Goal: Information Seeking & Learning: Learn about a topic

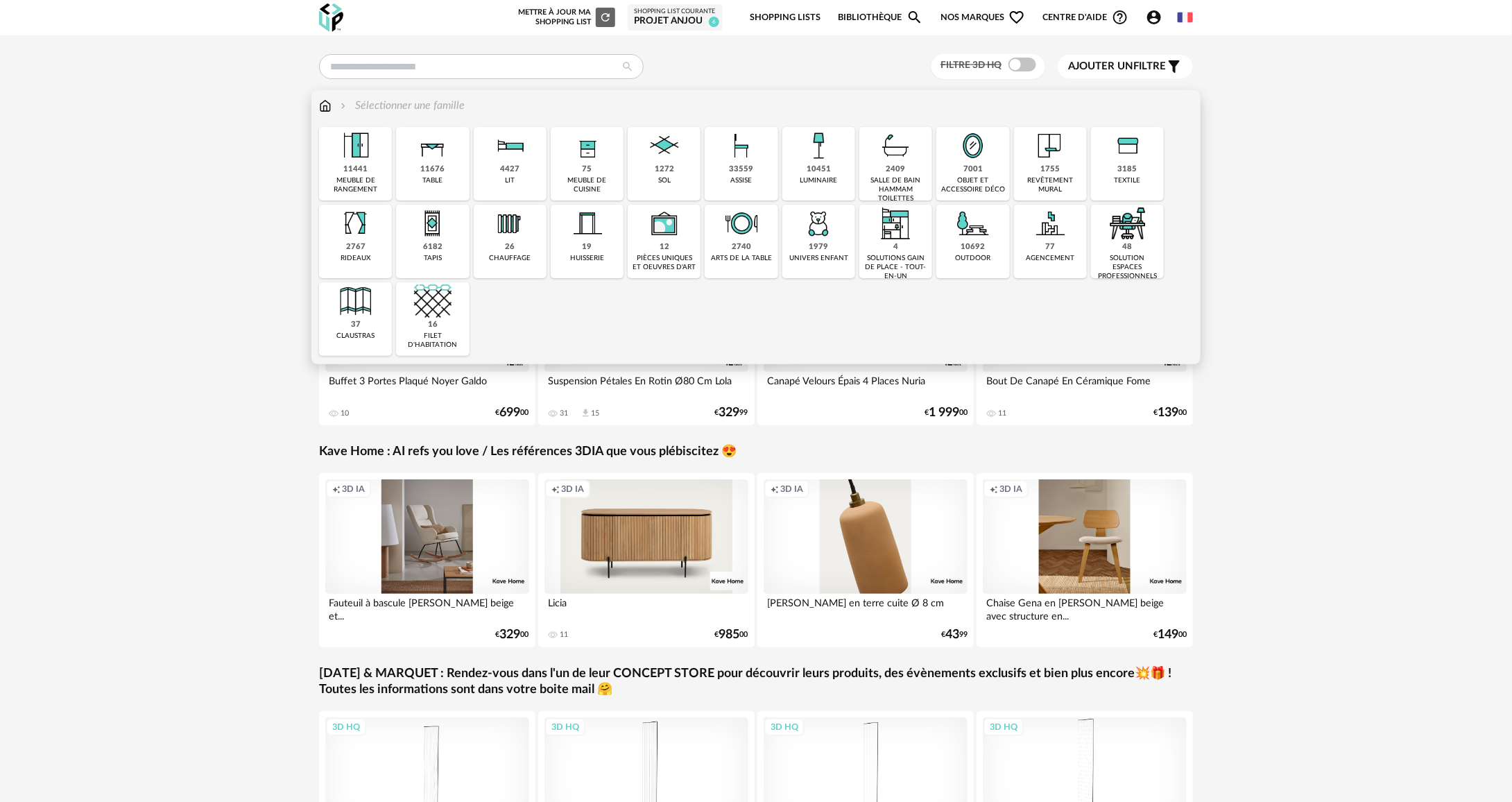
click at [976, 144] on img at bounding box center [973, 146] width 37 height 37
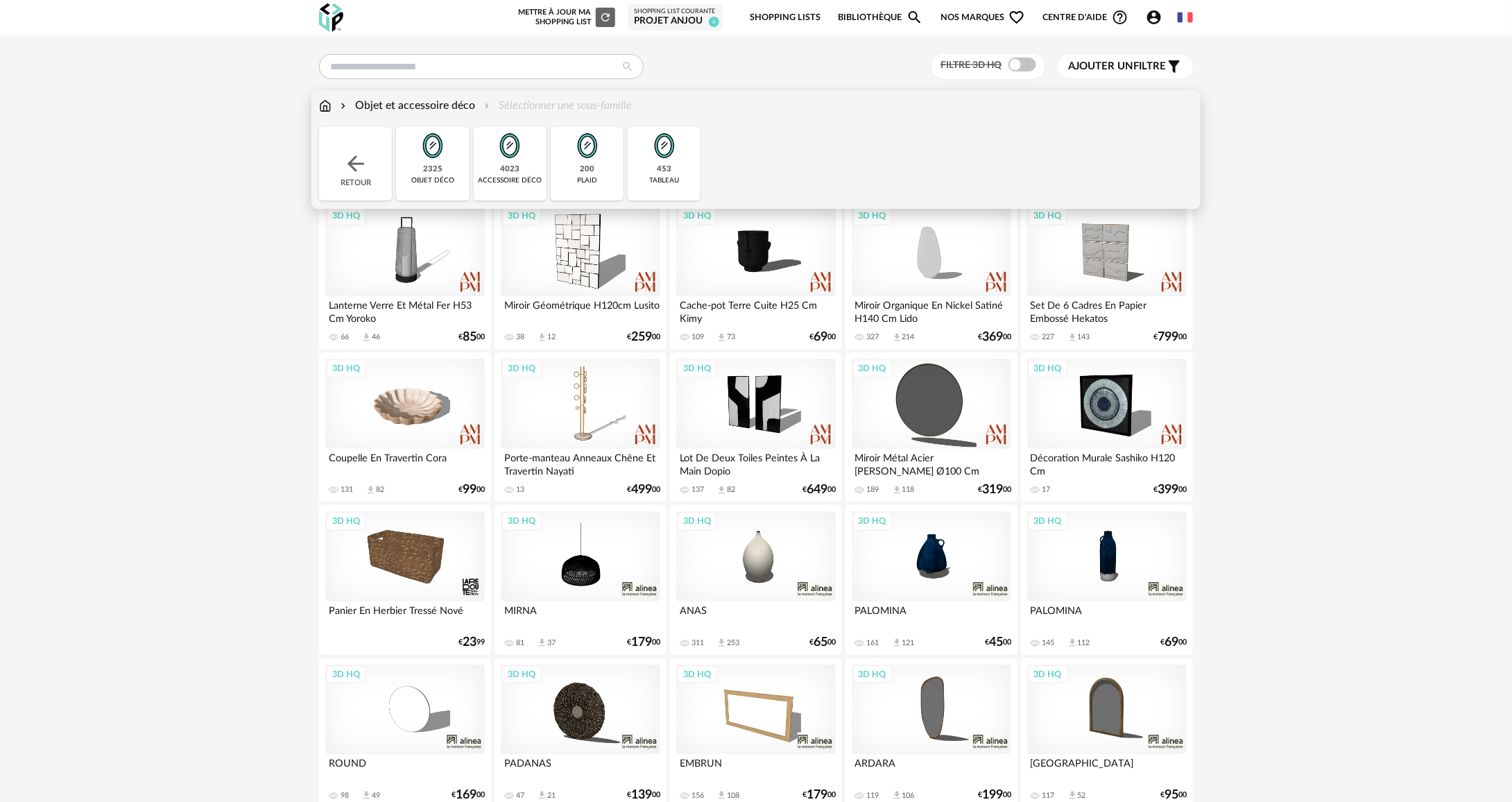
click at [342, 150] on div "Retour" at bounding box center [356, 164] width 73 height 73
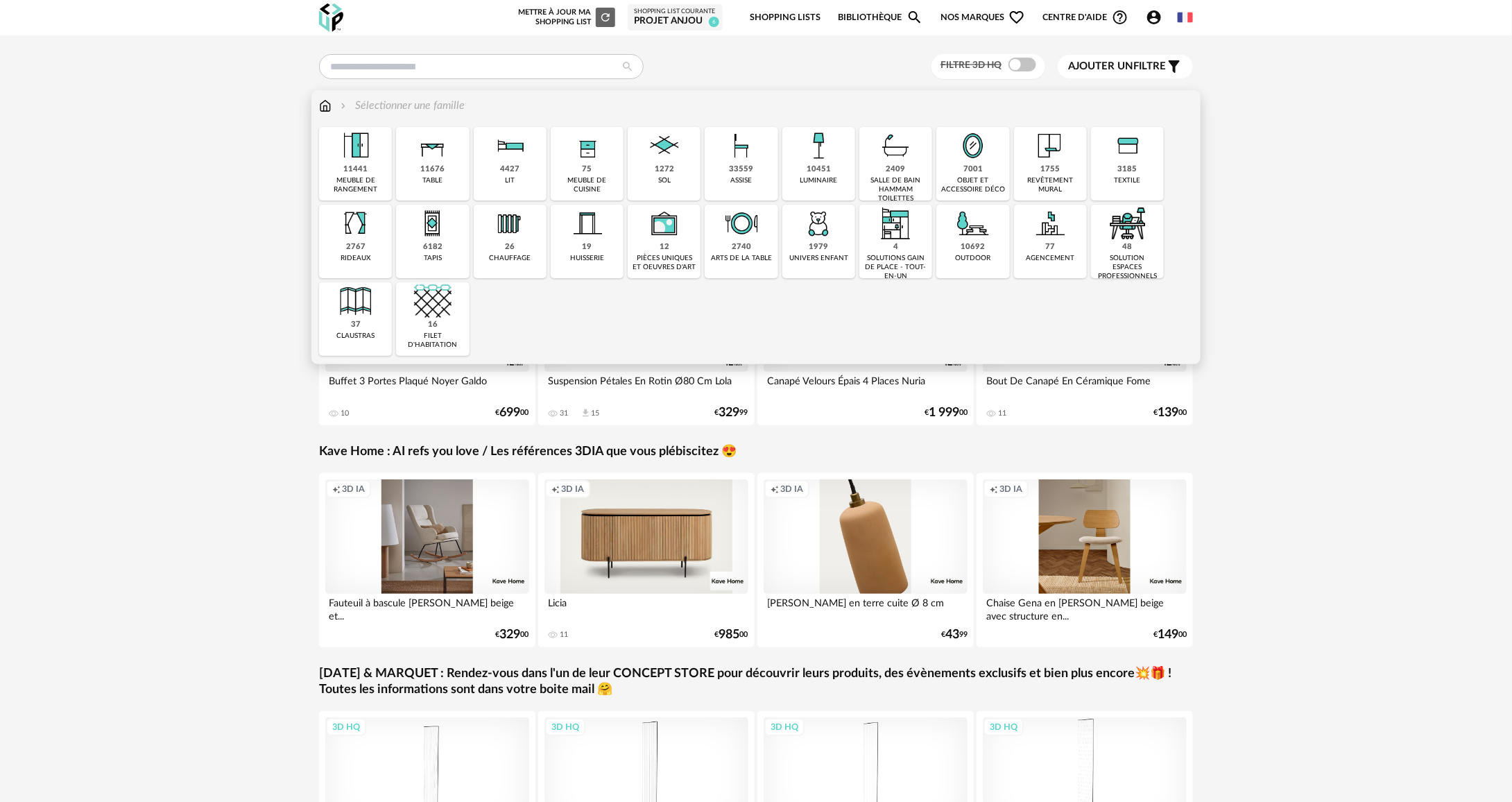
click at [992, 174] on div "7001 objet et accessoire déco" at bounding box center [973, 164] width 73 height 73
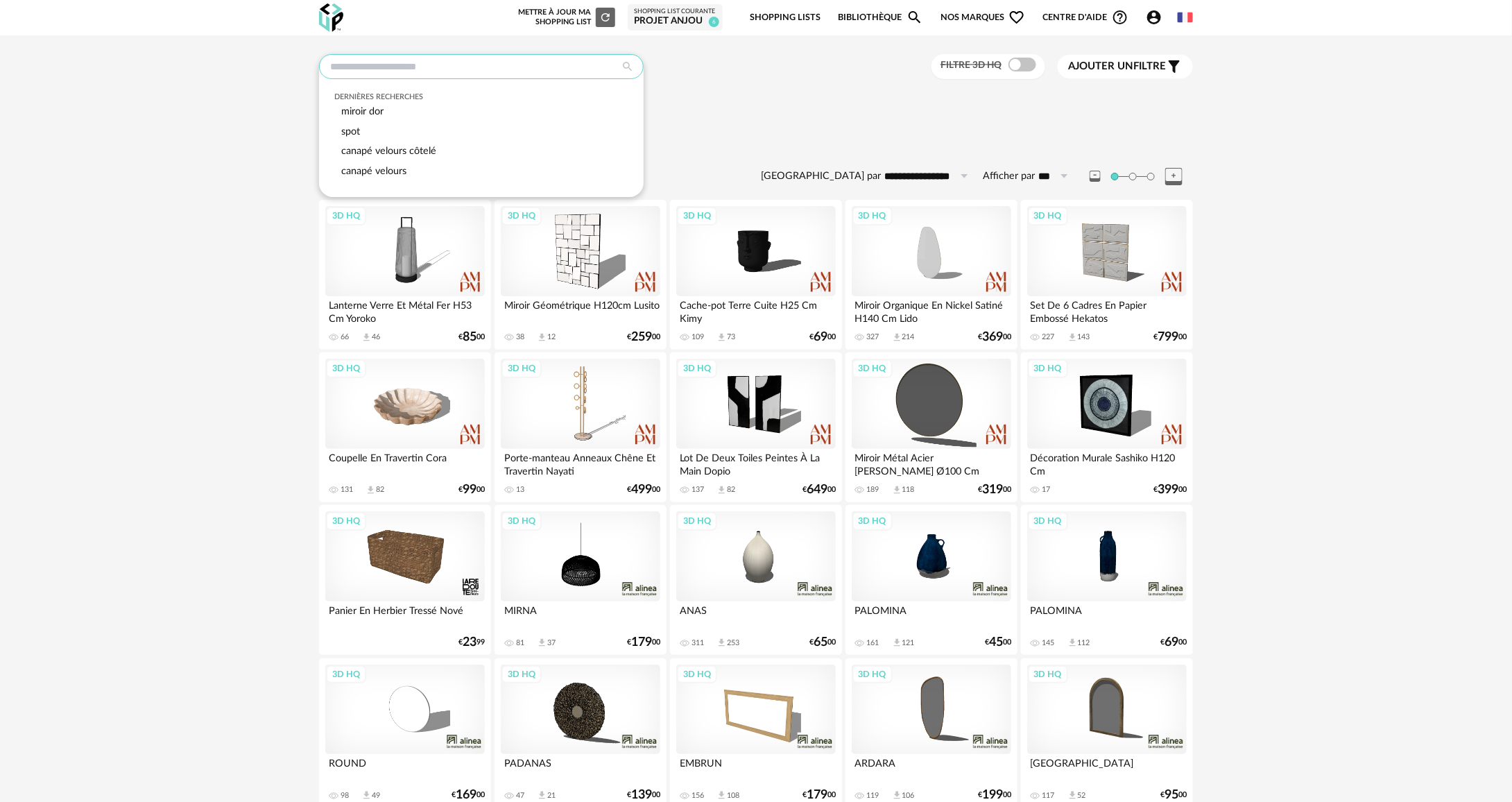
click at [551, 72] on input "text" at bounding box center [482, 67] width 324 height 25
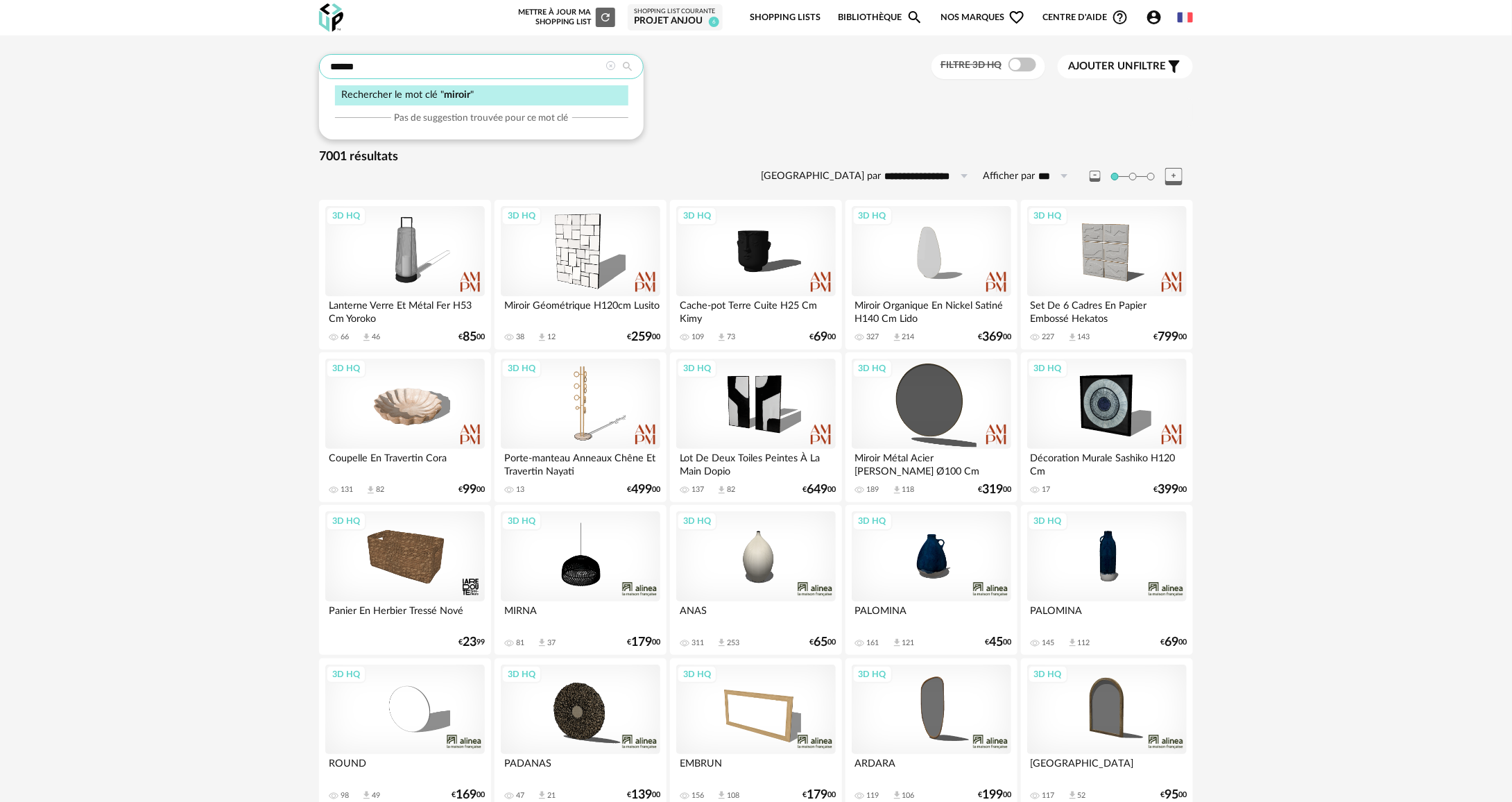
type input "******"
type input "**********"
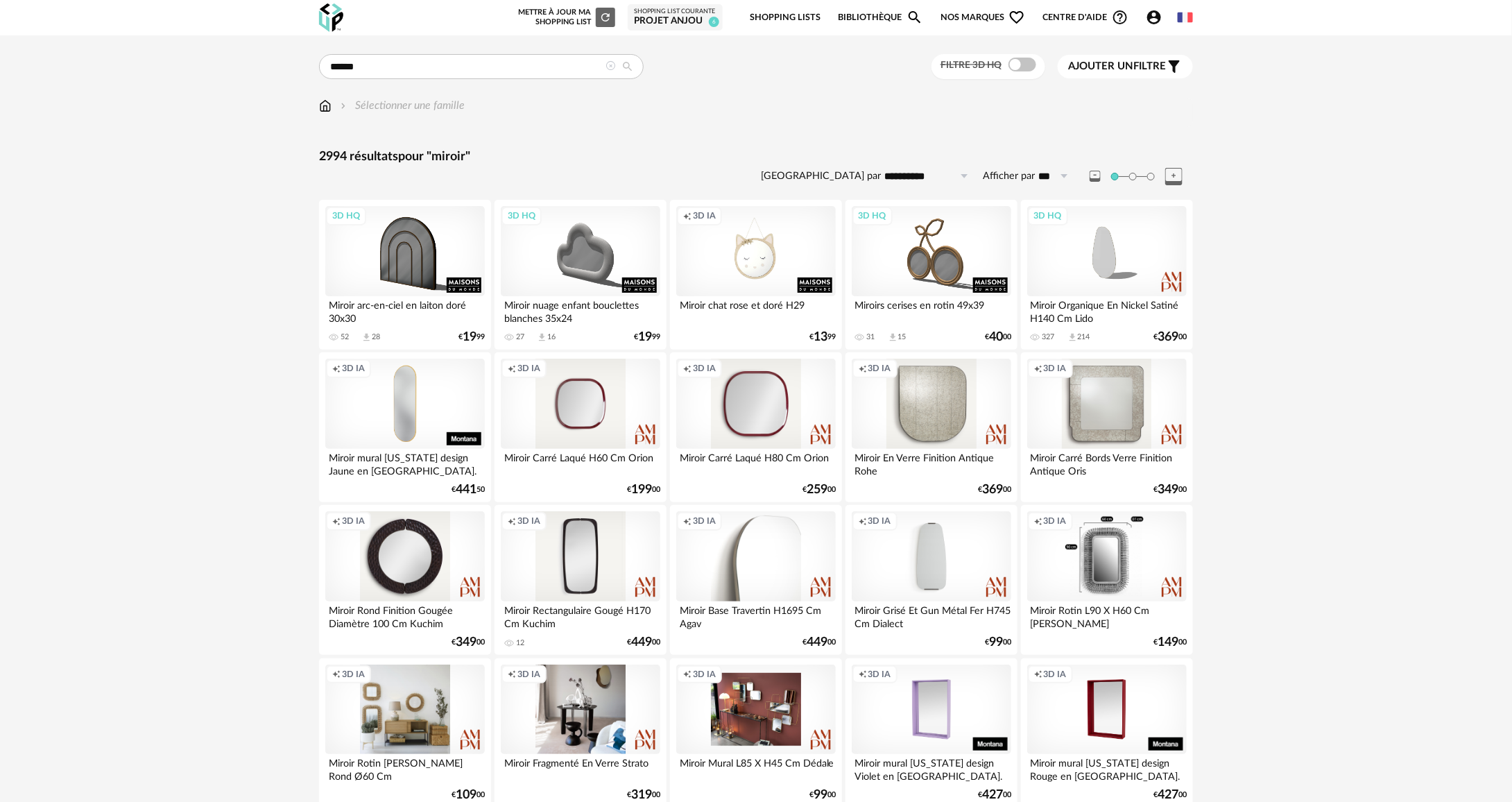
click at [1028, 66] on span at bounding box center [1022, 64] width 27 height 14
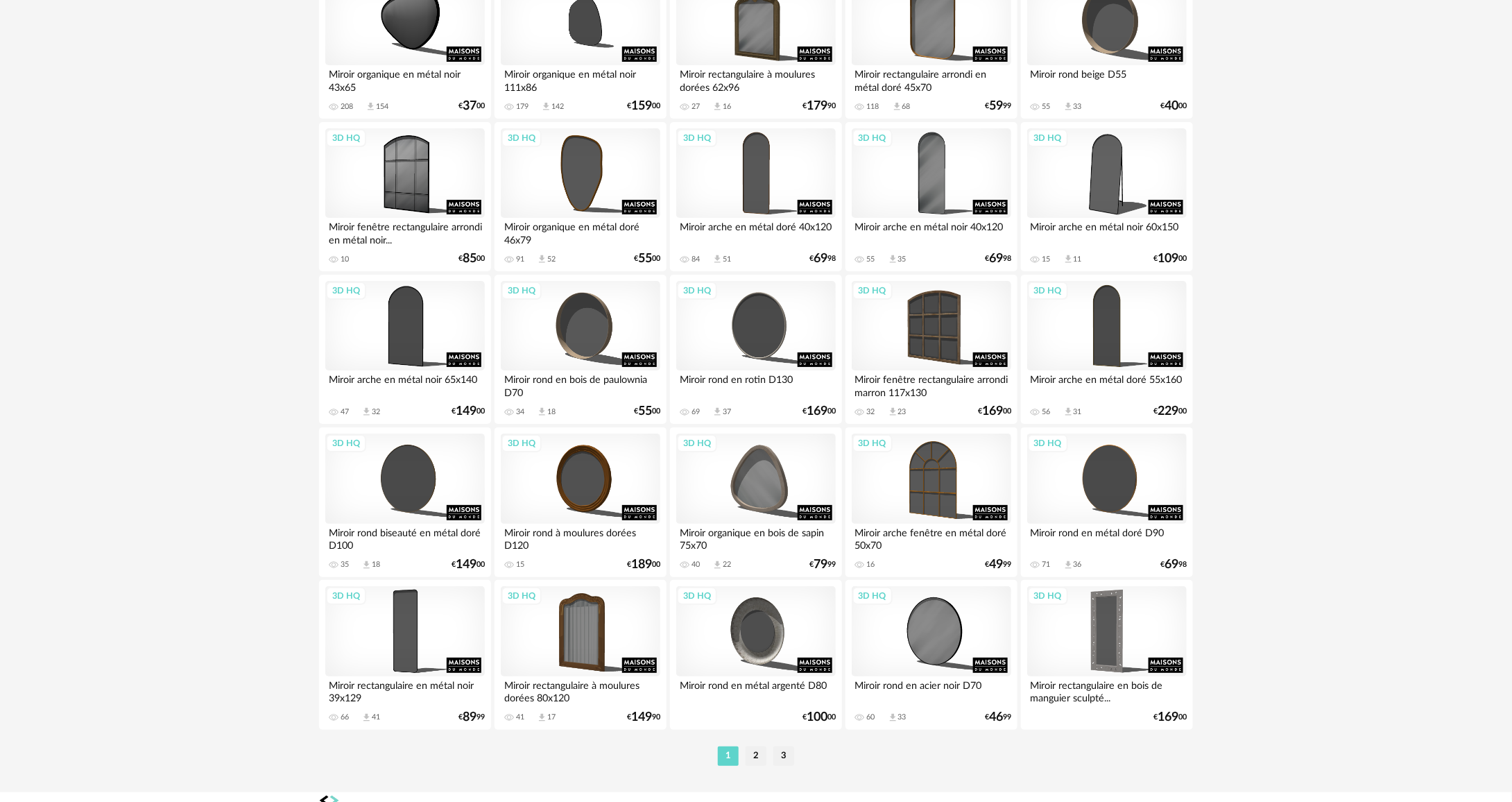
scroll to position [2543, 0]
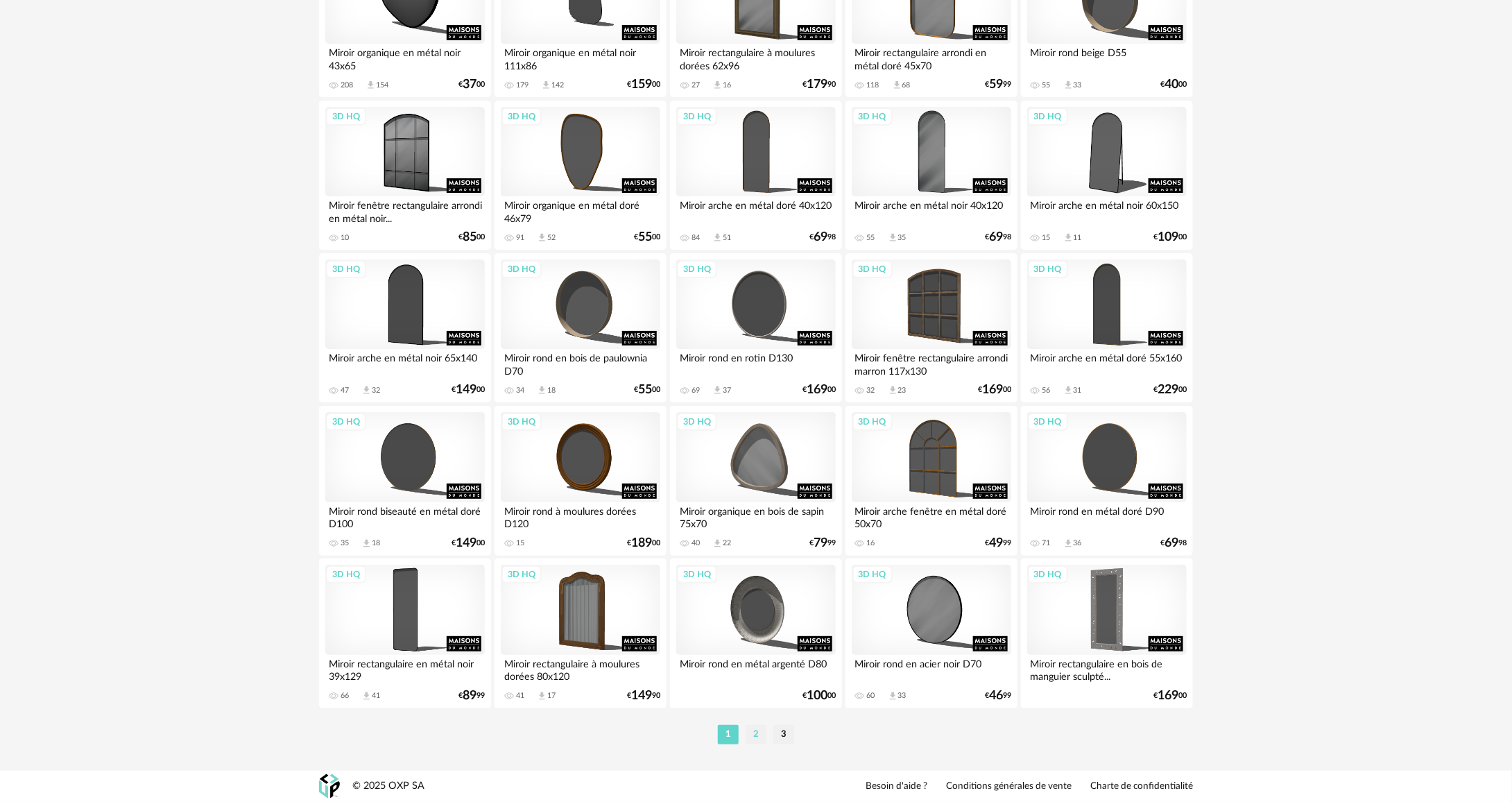
click at [761, 741] on li "2" at bounding box center [756, 735] width 21 height 19
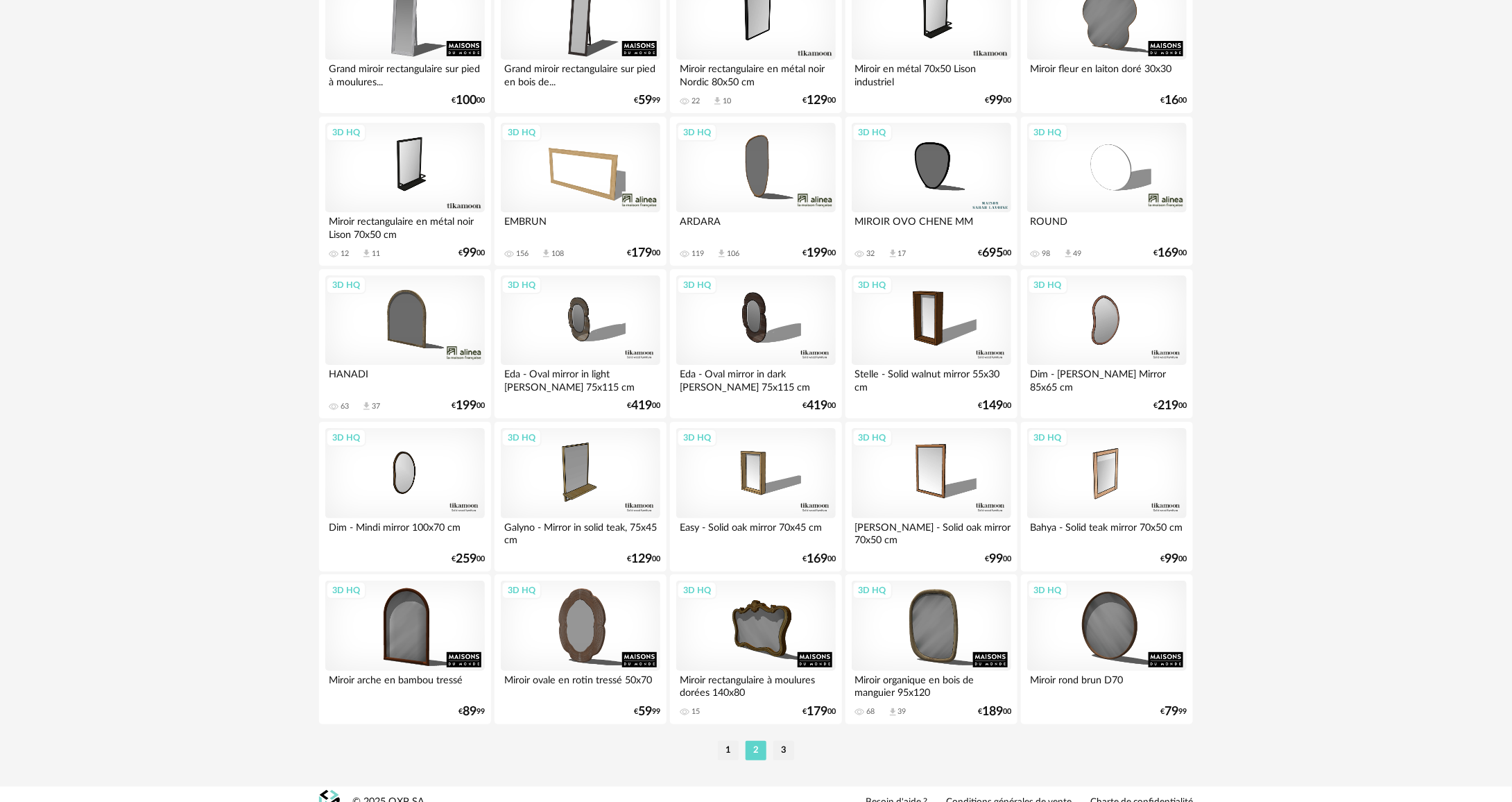
scroll to position [2543, 0]
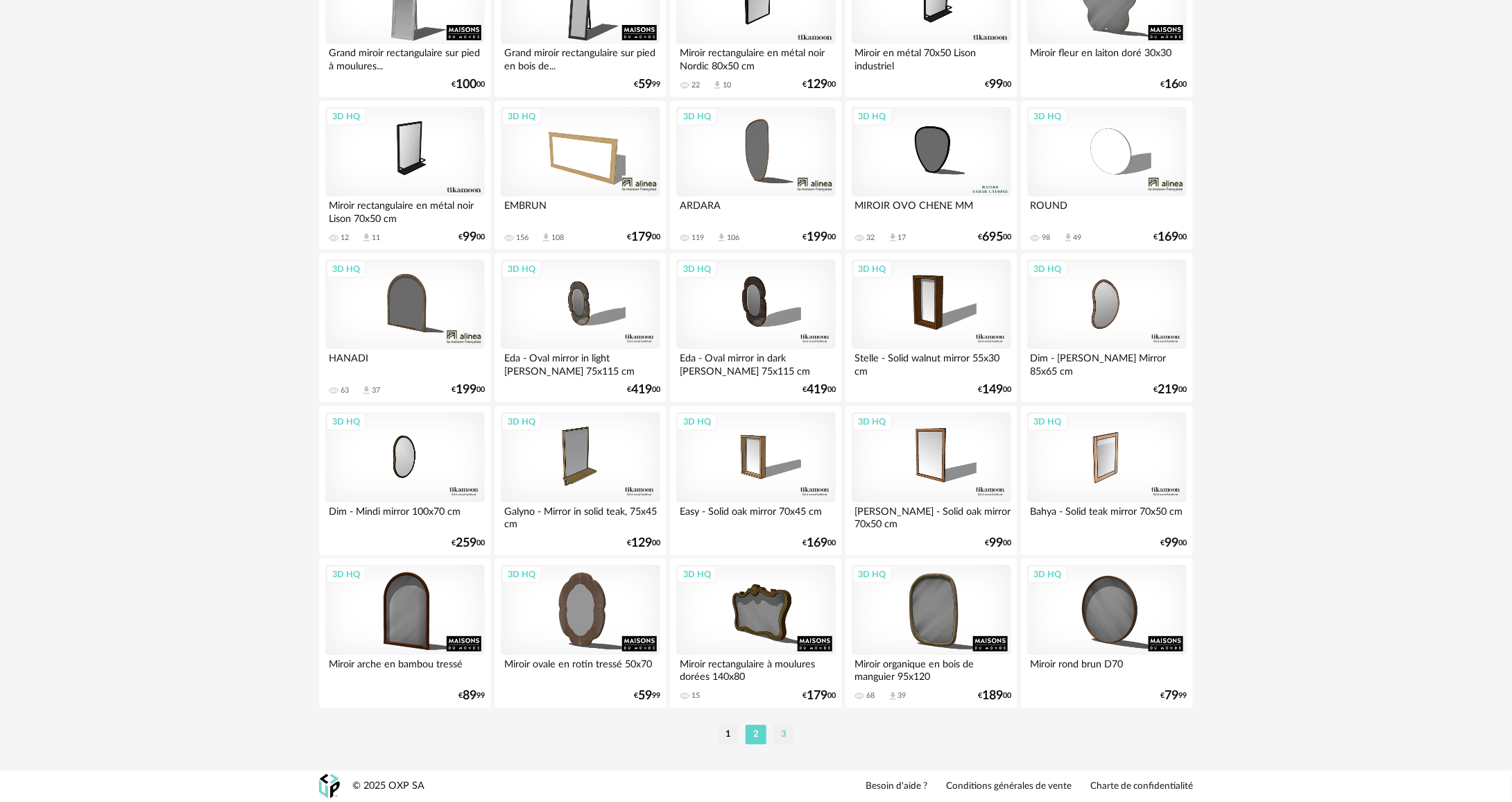
click at [785, 735] on li "3" at bounding box center [783, 735] width 21 height 19
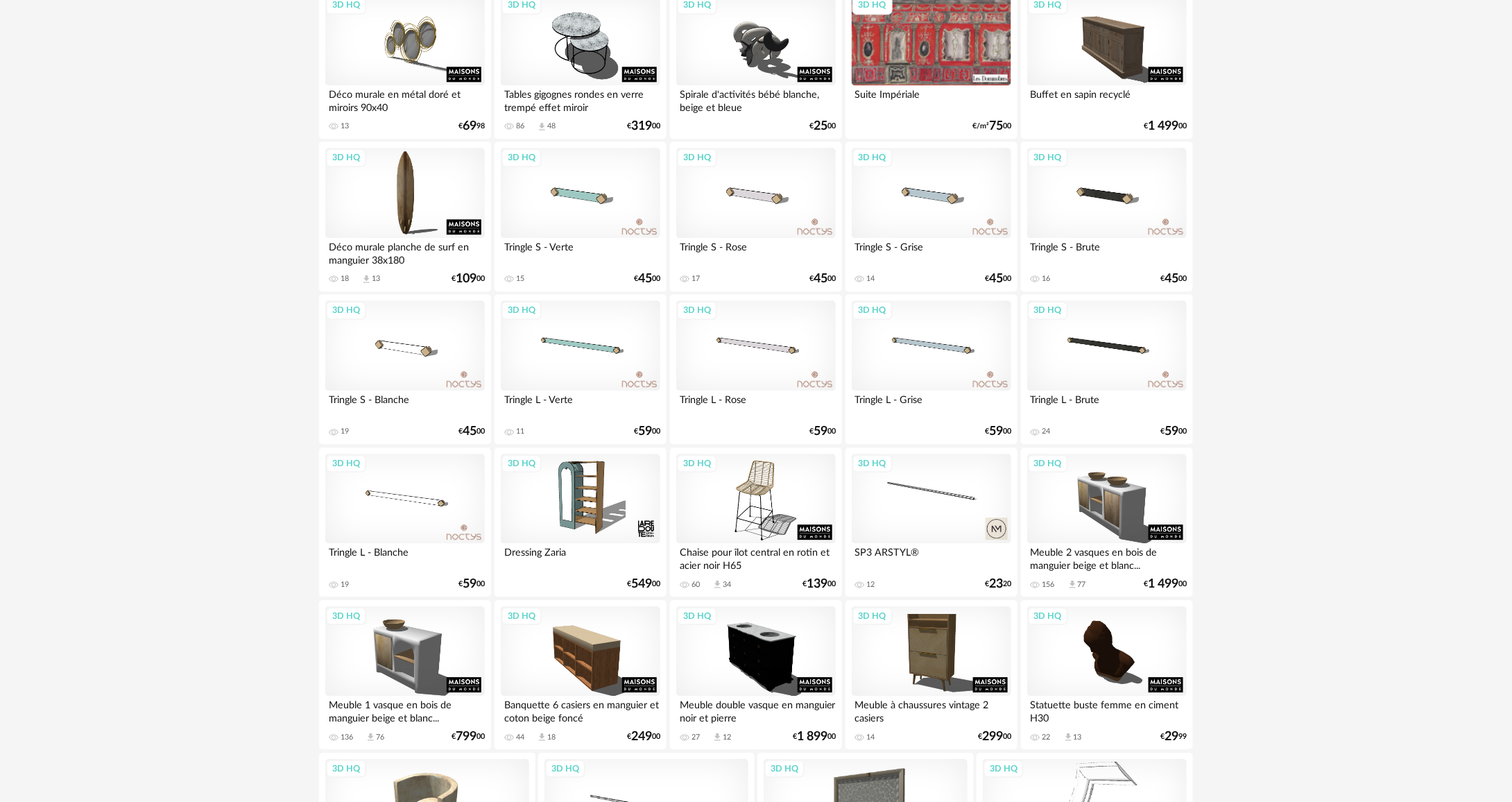
scroll to position [1943, 0]
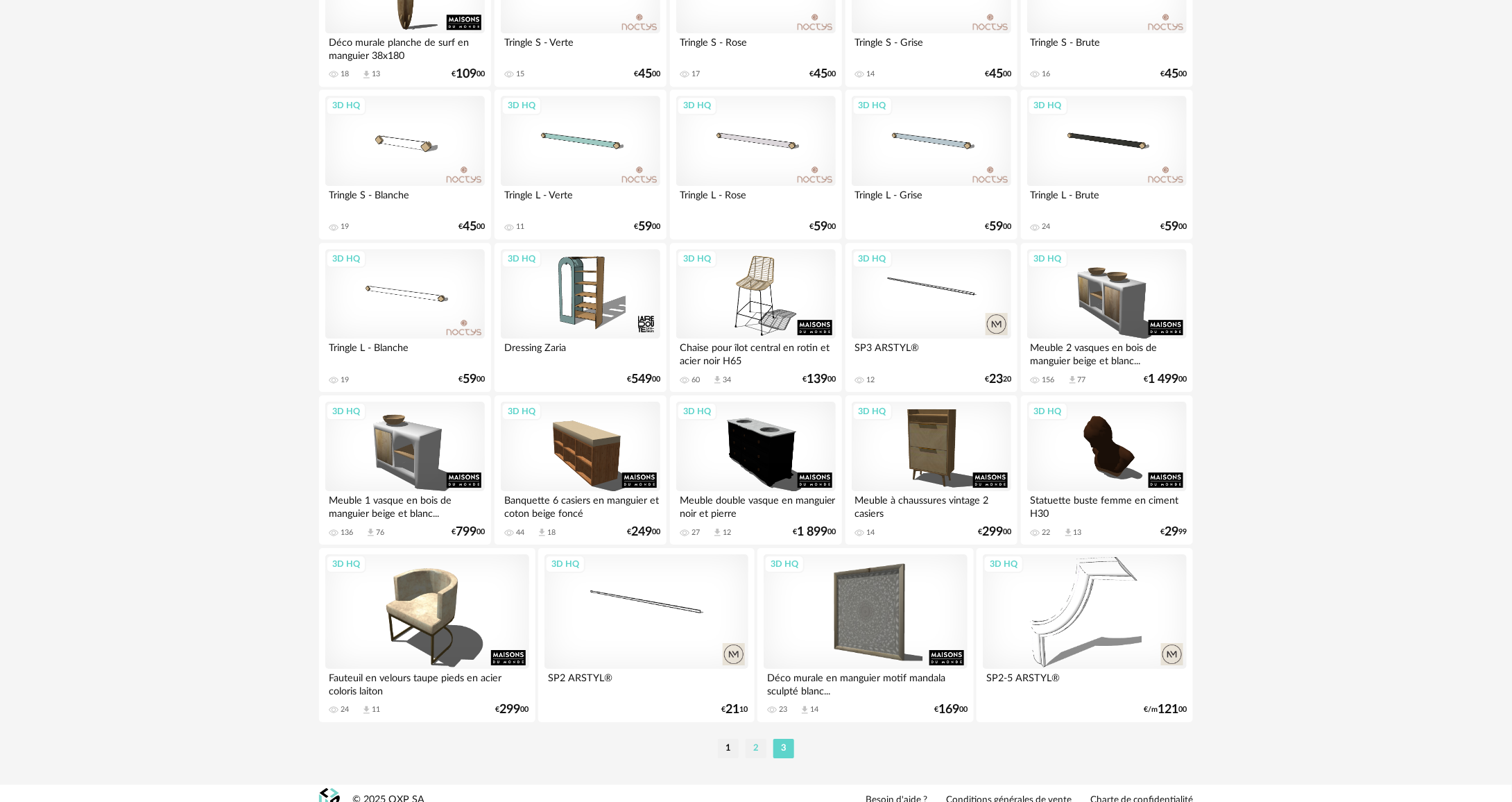
click at [757, 740] on li "2" at bounding box center [756, 748] width 21 height 19
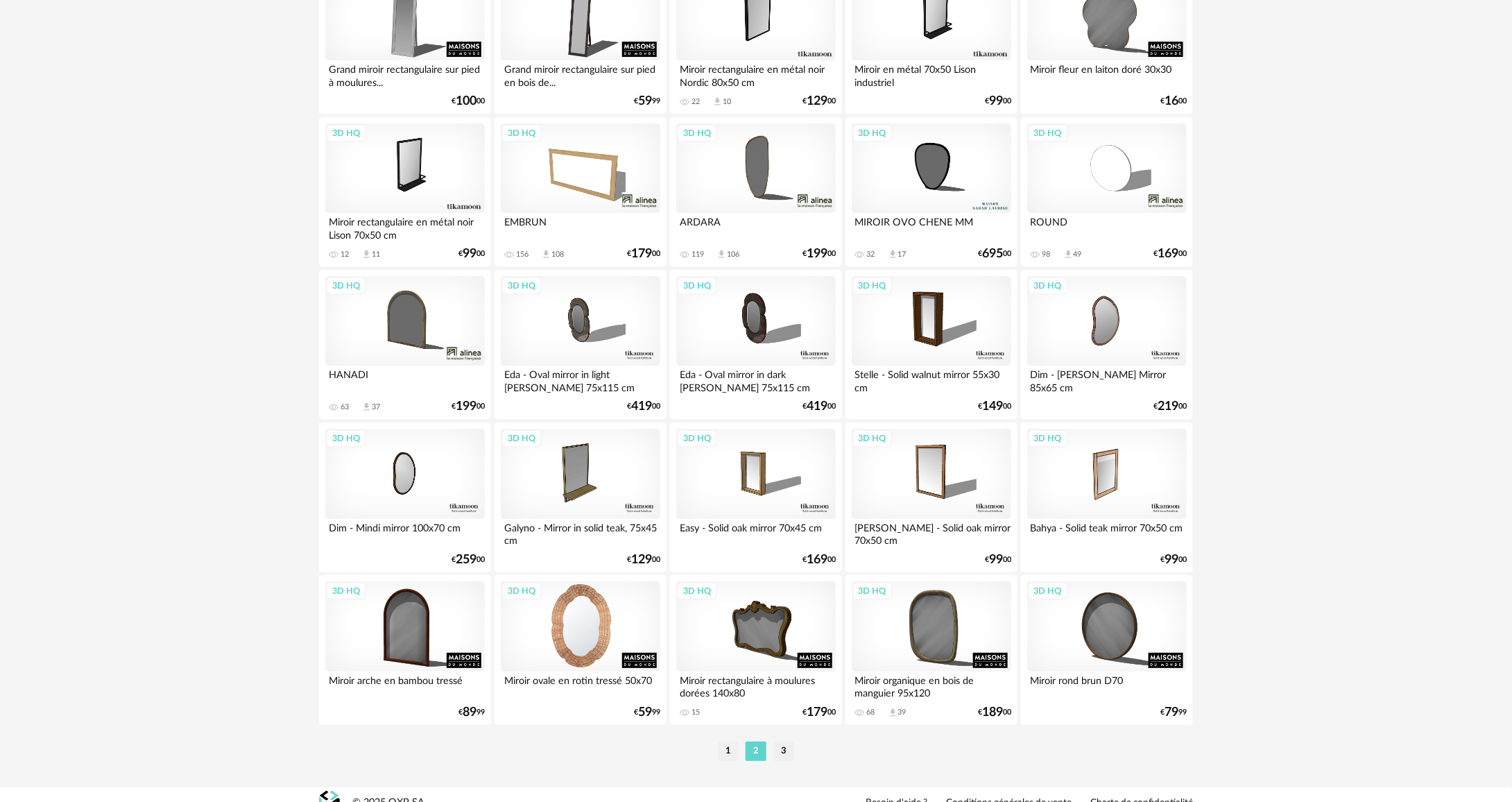
scroll to position [2543, 0]
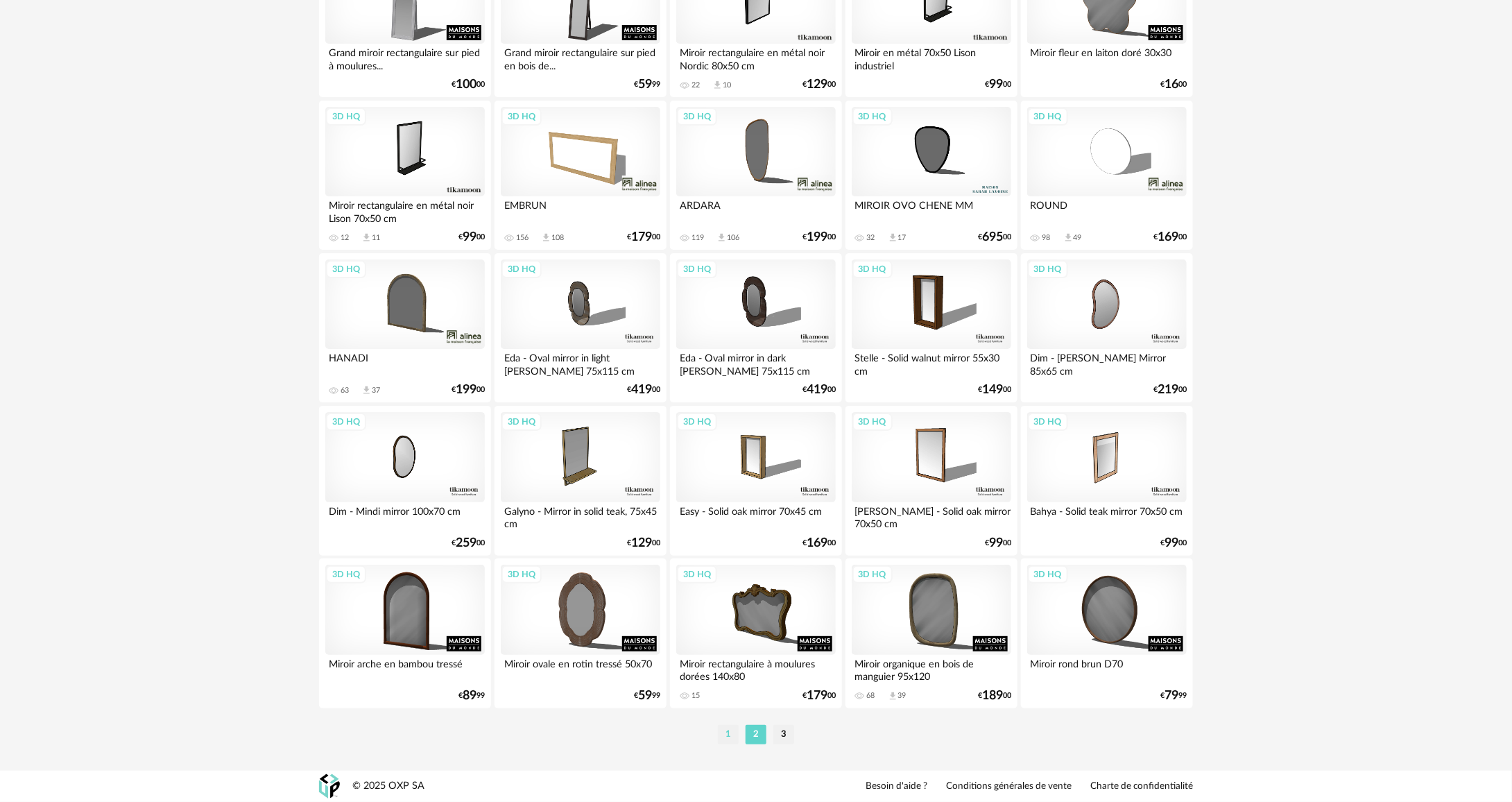
click at [732, 728] on li "1" at bounding box center [728, 735] width 21 height 19
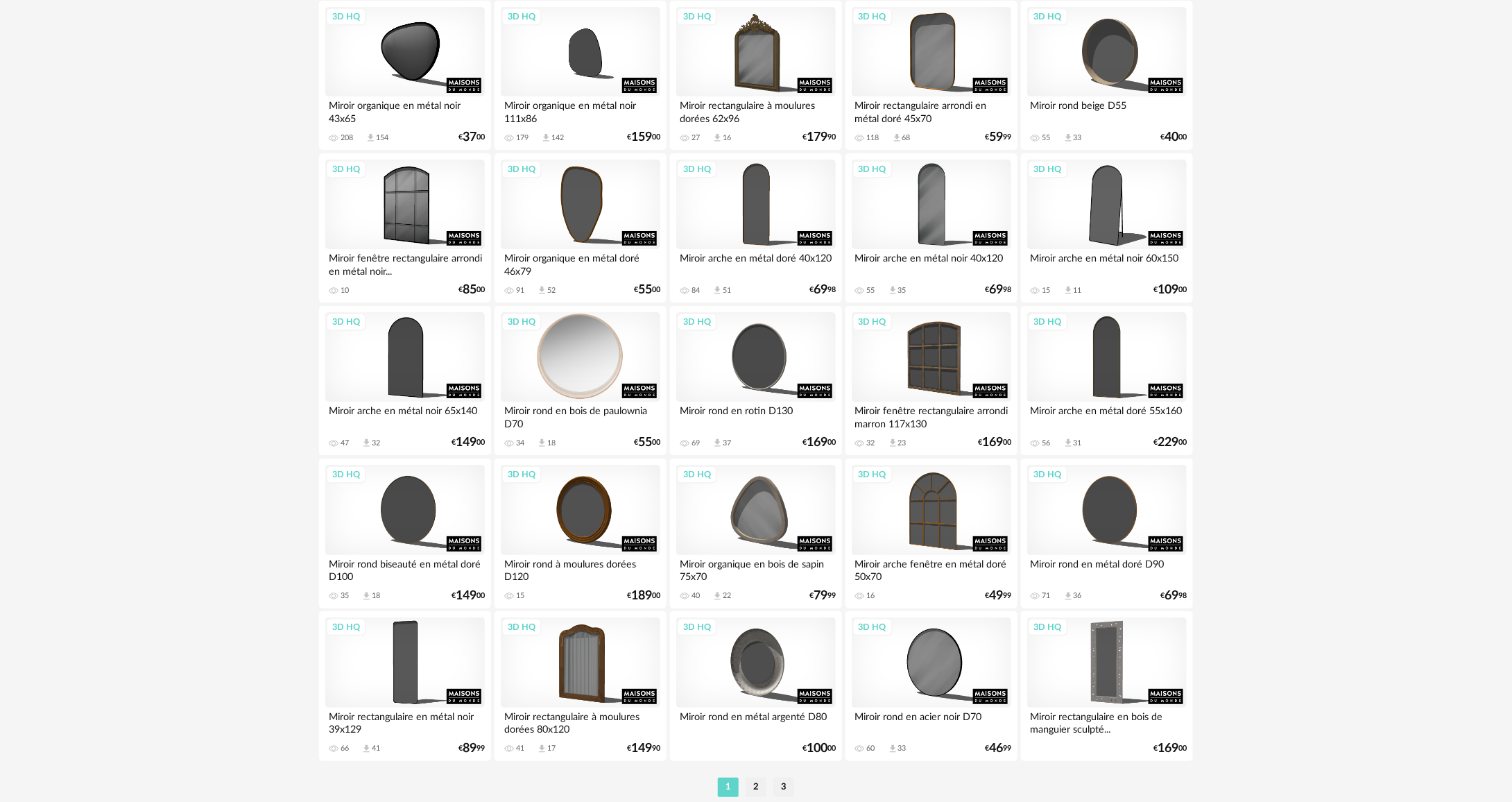
scroll to position [2543, 0]
